Goal: Use online tool/utility: Utilize a website feature to perform a specific function

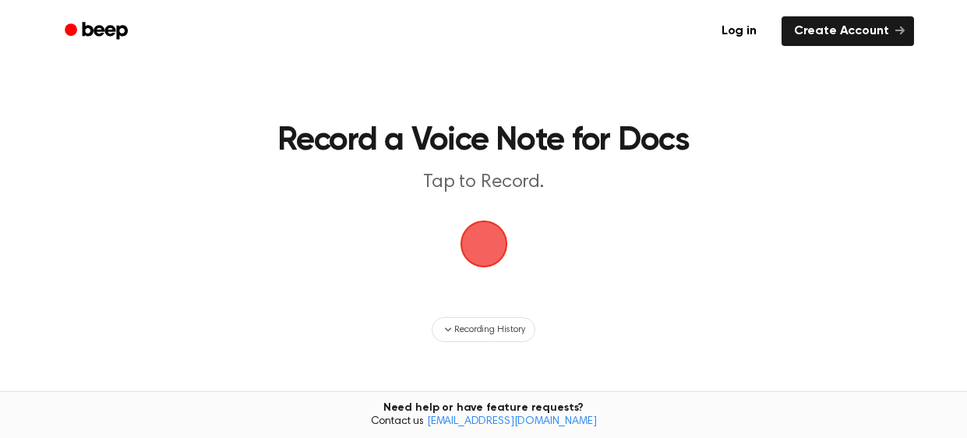
click at [500, 232] on span "button" at bounding box center [484, 244] width 70 height 70
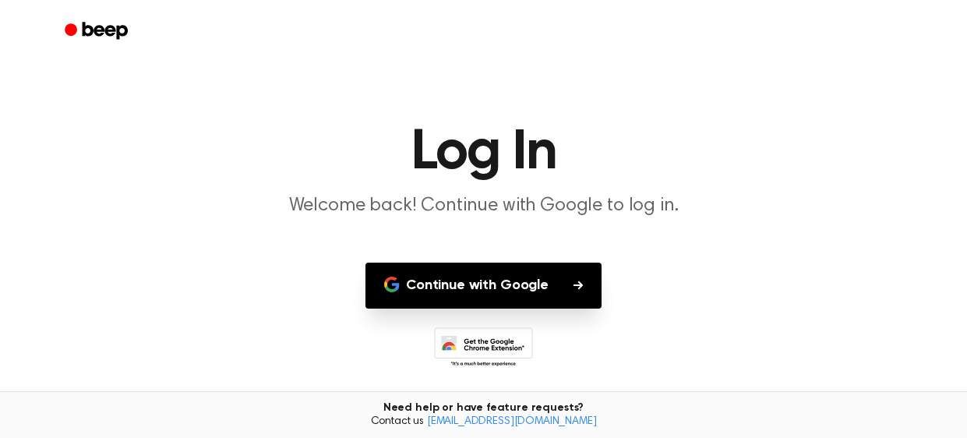
click at [442, 281] on button "Continue with Google" at bounding box center [484, 286] width 236 height 46
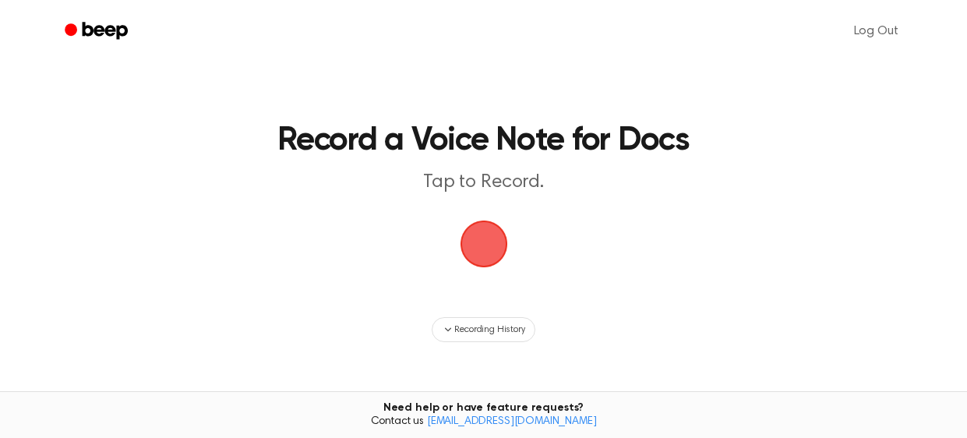
click at [496, 245] on span "button" at bounding box center [483, 244] width 85 height 85
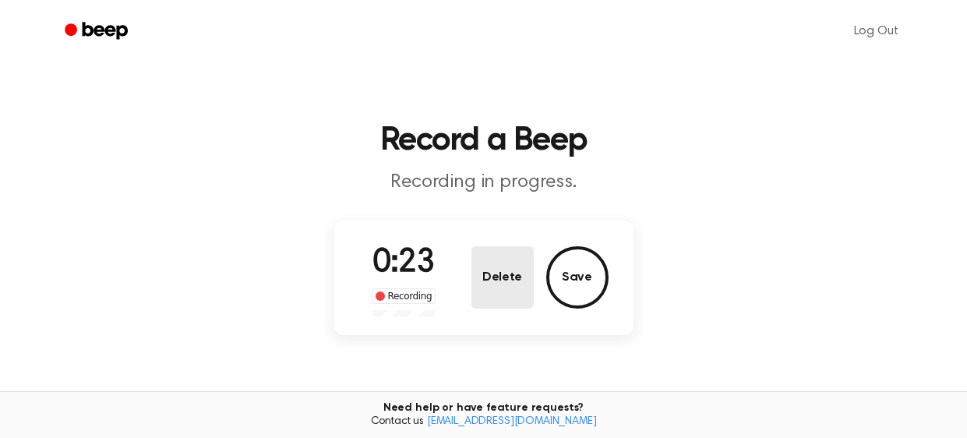
click at [516, 290] on button "Delete" at bounding box center [503, 277] width 62 height 62
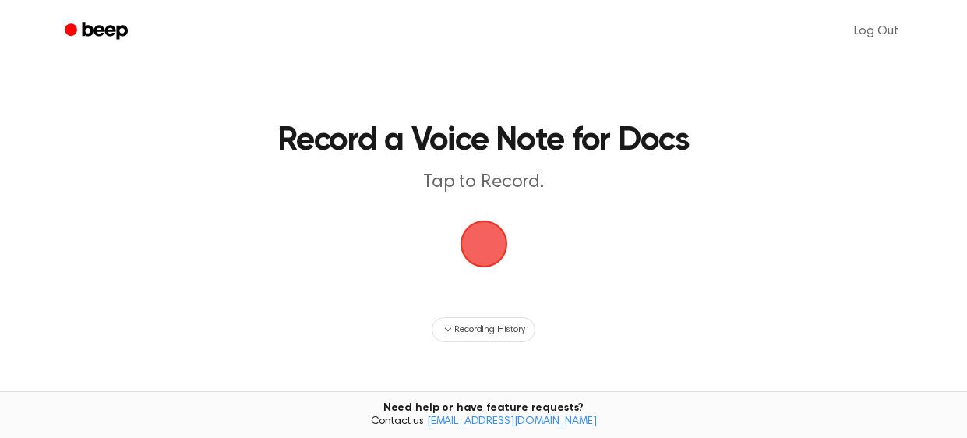
click at [484, 266] on span "button" at bounding box center [484, 244] width 64 height 64
